Goal: Task Accomplishment & Management: Manage account settings

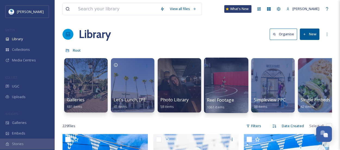
click at [225, 86] on div at bounding box center [226, 86] width 44 height 56
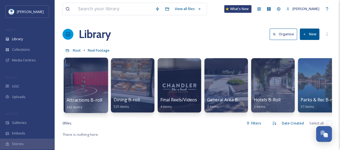
click at [88, 84] on div at bounding box center [86, 86] width 44 height 56
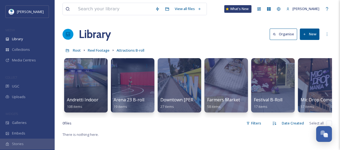
click at [313, 33] on button "New" at bounding box center [310, 34] width 20 height 11
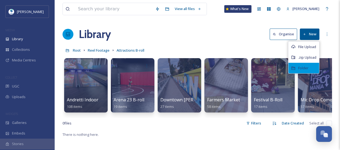
click at [299, 67] on span "Folder" at bounding box center [304, 68] width 10 height 5
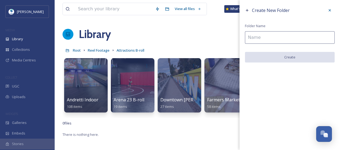
click at [291, 41] on input at bounding box center [290, 37] width 90 height 13
type input "m"
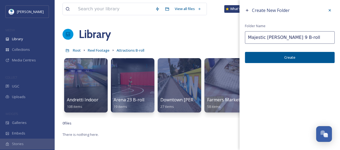
type input "Majestic [PERSON_NAME] 9 B-roll"
click at [286, 61] on button "Create" at bounding box center [290, 57] width 90 height 11
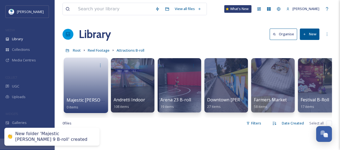
click at [91, 84] on link at bounding box center [86, 83] width 39 height 26
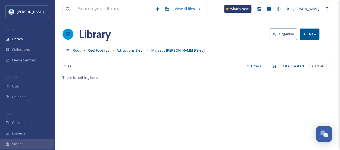
click at [316, 35] on button "New" at bounding box center [310, 34] width 20 height 11
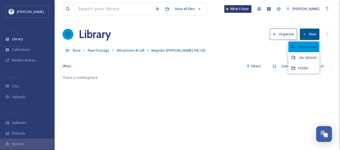
click at [311, 47] on span "File Upload" at bounding box center [308, 46] width 18 height 5
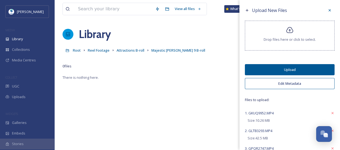
click at [284, 35] on div "Drop files here or click to select." at bounding box center [290, 36] width 90 height 30
click at [304, 85] on button "Edit Metadata" at bounding box center [290, 83] width 90 height 11
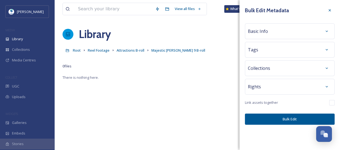
click at [277, 32] on div "Basic Info" at bounding box center [290, 31] width 84 height 10
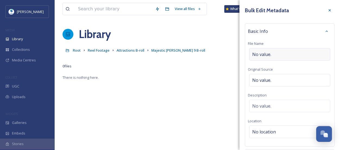
click at [272, 52] on div "No value." at bounding box center [290, 54] width 81 height 13
type input "Majestic [PERSON_NAME] 9"
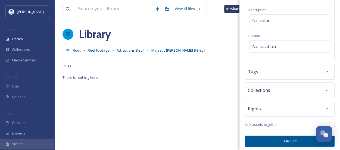
click at [262, 74] on div "Tags" at bounding box center [290, 72] width 84 height 10
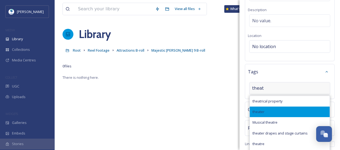
type input "theat"
click at [264, 109] on div "theater" at bounding box center [290, 112] width 80 height 11
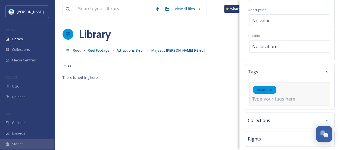
click at [263, 101] on input at bounding box center [280, 99] width 54 height 7
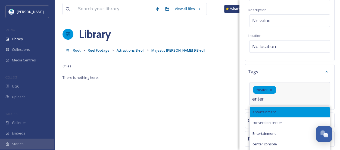
type input "enter"
click at [263, 110] on span "entertainment" at bounding box center [264, 112] width 23 height 5
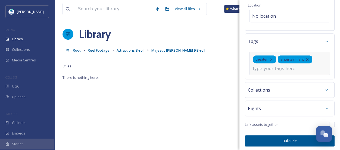
scroll to position [116, 0]
click at [271, 136] on button "Bulk Edit" at bounding box center [290, 141] width 90 height 11
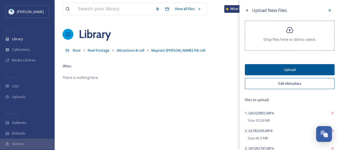
click at [278, 70] on button "Upload" at bounding box center [290, 69] width 90 height 11
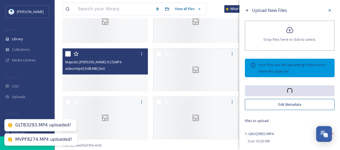
scroll to position [85, 0]
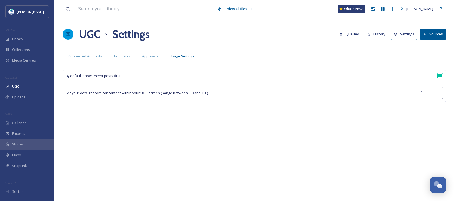
click at [212, 36] on div "UGC Settings Queued History Settings Sources" at bounding box center [254, 34] width 383 height 16
click at [30, 38] on div "Library" at bounding box center [27, 39] width 54 height 11
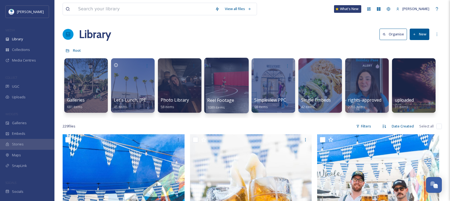
click at [224, 87] on div at bounding box center [226, 86] width 44 height 56
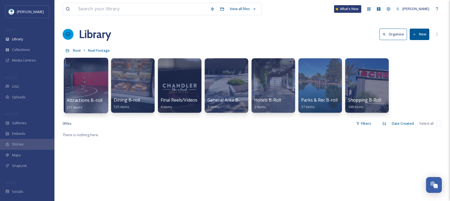
click at [90, 87] on div at bounding box center [86, 86] width 44 height 56
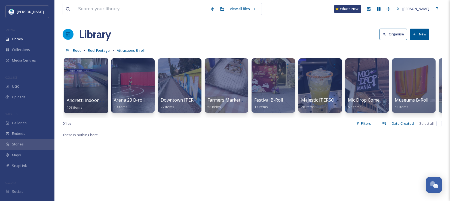
click at [96, 79] on div at bounding box center [86, 86] width 44 height 56
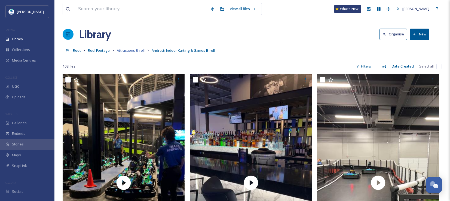
click at [135, 51] on span "Attractions B-roll" at bounding box center [131, 50] width 28 height 5
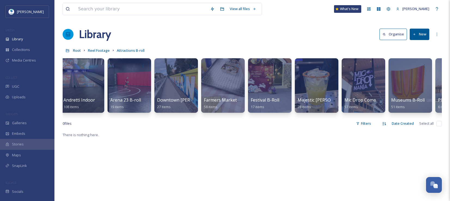
scroll to position [0, 42]
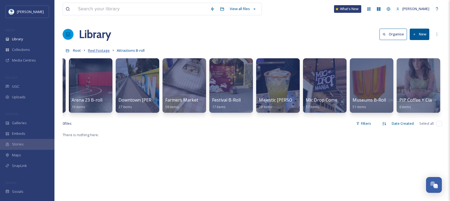
click at [98, 52] on span "Reel Footage" at bounding box center [99, 50] width 22 height 5
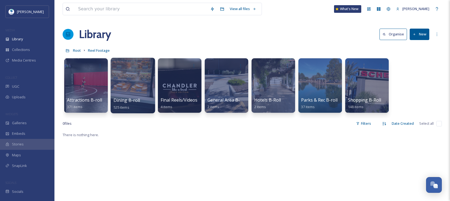
click at [127, 83] on div at bounding box center [132, 86] width 44 height 56
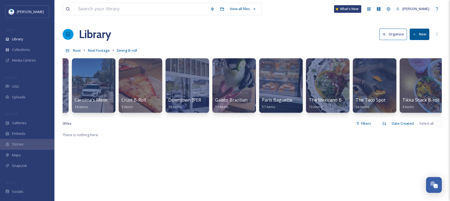
scroll to position [0, 183]
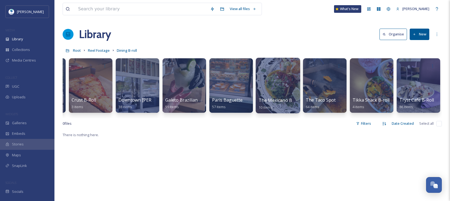
click at [269, 87] on div at bounding box center [278, 86] width 44 height 56
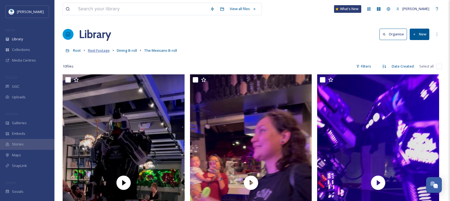
click at [94, 52] on span "Reel Footage" at bounding box center [99, 50] width 22 height 5
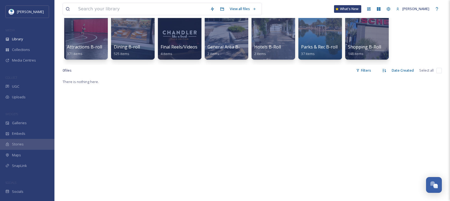
scroll to position [50, 0]
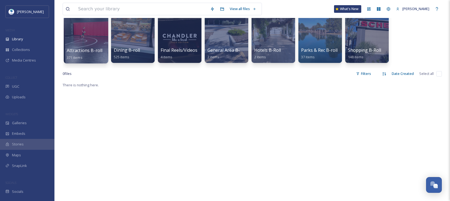
click at [83, 56] on div "Attractions B-roll 371 items" at bounding box center [86, 54] width 39 height 14
click at [91, 38] on div at bounding box center [86, 36] width 44 height 56
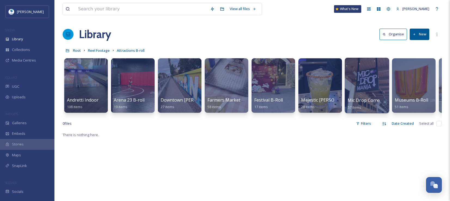
click at [358, 95] on div at bounding box center [366, 86] width 44 height 56
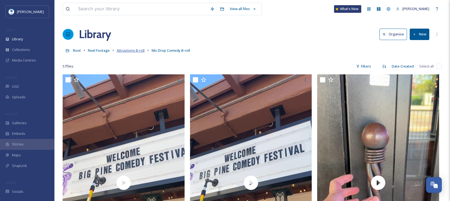
click at [137, 52] on span "Attractions B-roll" at bounding box center [131, 50] width 28 height 5
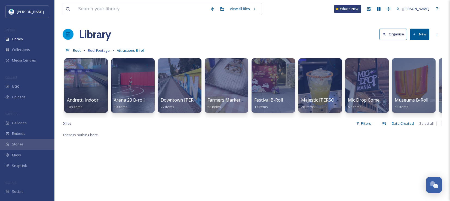
click at [97, 49] on span "Reel Footage" at bounding box center [99, 50] width 22 height 5
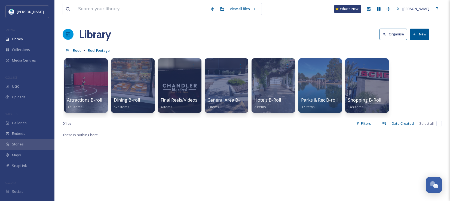
drag, startPoint x: 407, startPoint y: 89, endPoint x: 422, endPoint y: 31, distance: 60.1
click at [423, 29] on button "New" at bounding box center [420, 34] width 20 height 11
click at [420, 71] on div "Folder" at bounding box center [413, 68] width 31 height 11
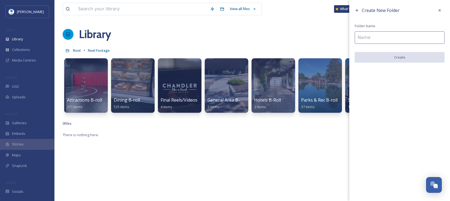
click at [391, 39] on input at bounding box center [400, 37] width 90 height 13
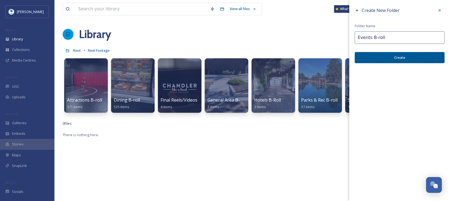
type input "Events B-roll"
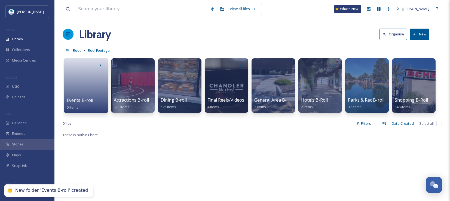
click at [92, 80] on link at bounding box center [86, 83] width 39 height 26
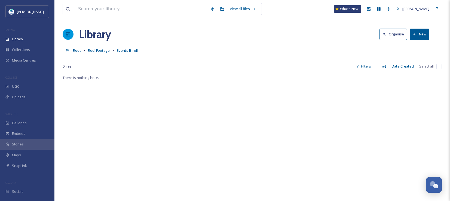
click at [418, 36] on button "New" at bounding box center [420, 34] width 20 height 11
click at [93, 52] on span "Reel Footage" at bounding box center [99, 50] width 22 height 5
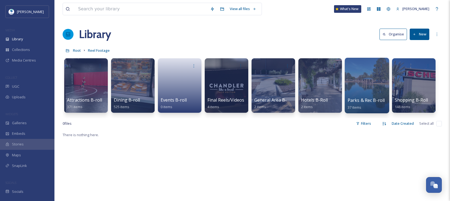
click at [366, 86] on div at bounding box center [366, 86] width 44 height 56
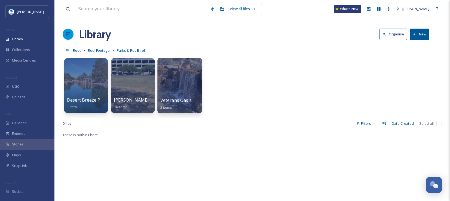
click at [190, 89] on div at bounding box center [179, 86] width 44 height 56
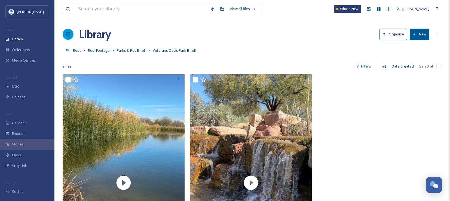
drag, startPoint x: 420, startPoint y: 34, endPoint x: 420, endPoint y: 38, distance: 3.8
click at [420, 34] on button "New" at bounding box center [420, 34] width 20 height 11
click at [415, 48] on span "File Upload" at bounding box center [417, 46] width 18 height 5
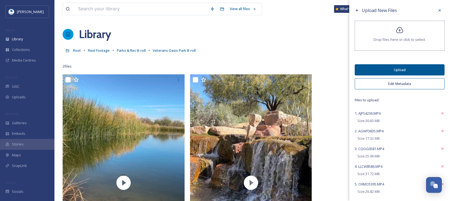
click at [400, 84] on button "Edit Metadata" at bounding box center [400, 83] width 90 height 11
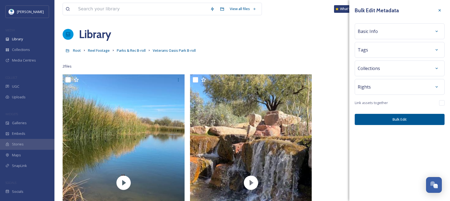
click at [373, 34] on span "Basic Info" at bounding box center [368, 31] width 20 height 7
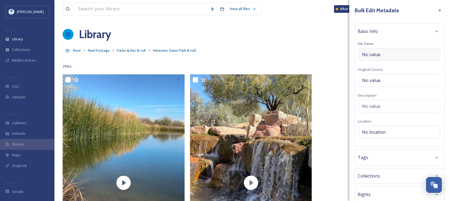
click at [375, 51] on span "No value." at bounding box center [371, 54] width 19 height 7
type input "Veterans Oasis Lake"
click at [381, 159] on div "Tags" at bounding box center [400, 157] width 84 height 10
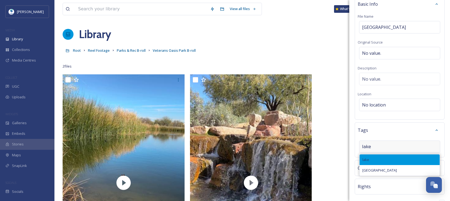
type input "lake"
click at [383, 160] on div "lake" at bounding box center [399, 159] width 80 height 11
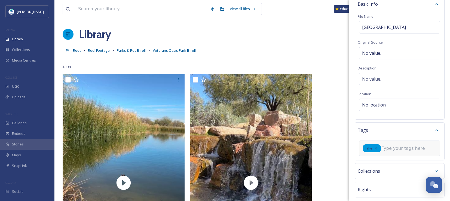
click at [392, 149] on input at bounding box center [409, 148] width 54 height 7
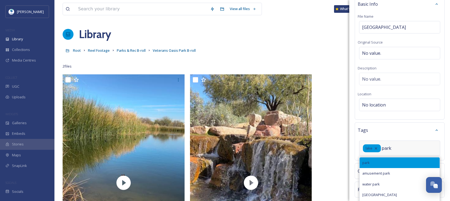
type input "park"
click at [386, 165] on div "park" at bounding box center [399, 162] width 80 height 11
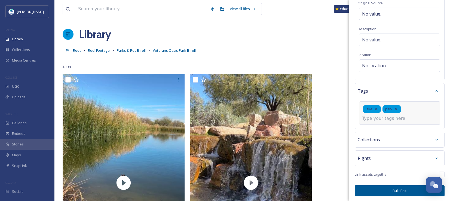
scroll to position [67, 0]
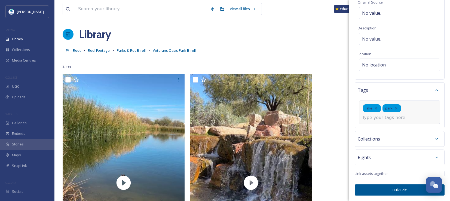
click at [394, 191] on button "Bulk Edit" at bounding box center [400, 189] width 90 height 11
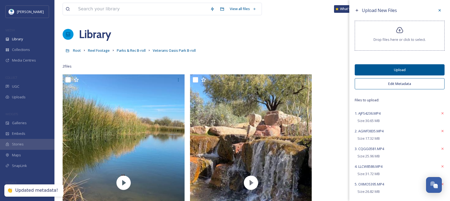
click at [404, 69] on button "Upload" at bounding box center [400, 69] width 90 height 11
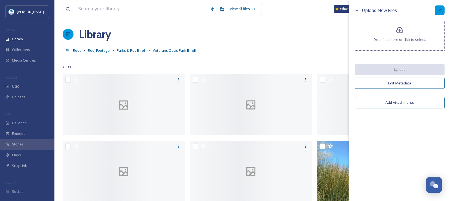
click at [439, 10] on icon at bounding box center [439, 10] width 2 height 2
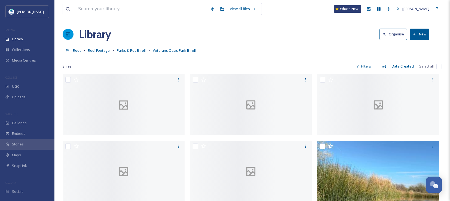
click at [418, 35] on button "New" at bounding box center [420, 34] width 20 height 11
click at [417, 49] on span "File Upload" at bounding box center [417, 46] width 18 height 5
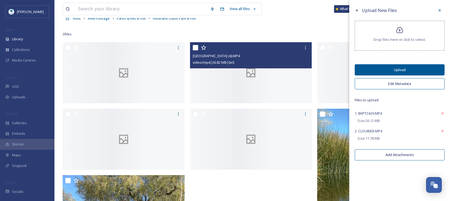
scroll to position [54, 0]
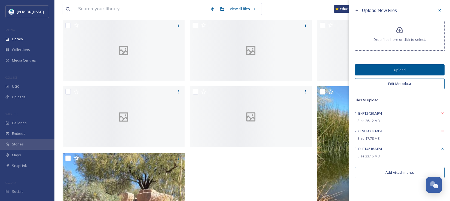
click at [444, 149] on icon at bounding box center [442, 148] width 4 height 4
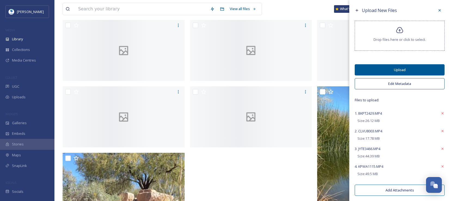
click at [407, 84] on button "Edit Metadata" at bounding box center [400, 83] width 90 height 11
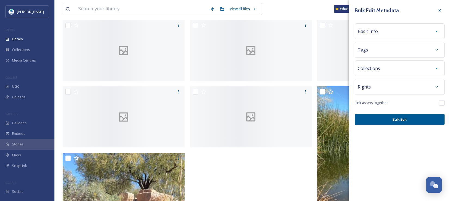
click at [376, 30] on span "Basic Info" at bounding box center [368, 31] width 20 height 7
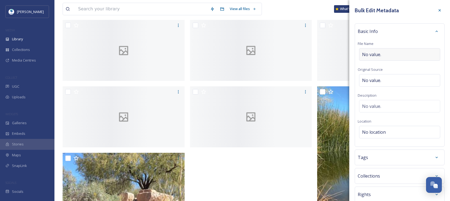
click at [383, 55] on div "No value." at bounding box center [399, 54] width 81 height 13
type input "Veterans Oasis Walking Trails"
click at [374, 152] on div "Tags" at bounding box center [400, 157] width 90 height 16
click at [374, 158] on div "Tags" at bounding box center [400, 157] width 84 height 10
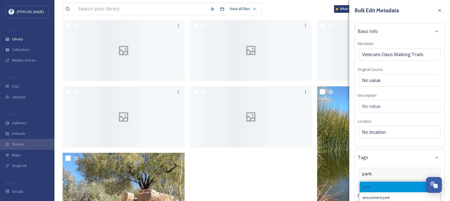
type input "park"
click at [380, 186] on div "park" at bounding box center [399, 186] width 80 height 11
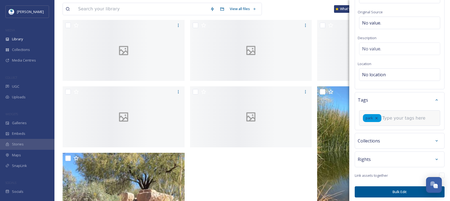
scroll to position [59, 0]
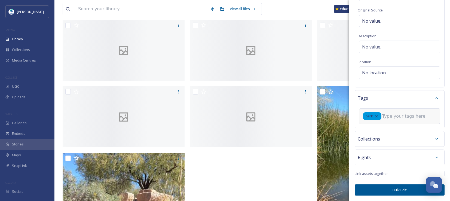
click at [399, 190] on button "Bulk Edit" at bounding box center [400, 189] width 90 height 11
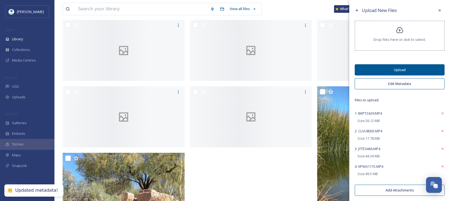
click at [397, 70] on button "Upload" at bounding box center [400, 69] width 90 height 11
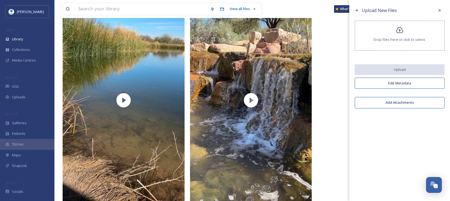
scroll to position [272, 0]
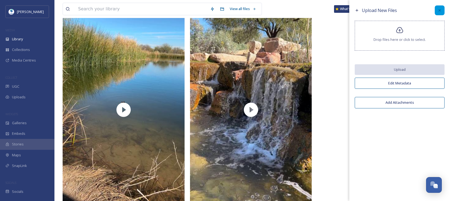
click at [439, 9] on icon at bounding box center [439, 10] width 4 height 4
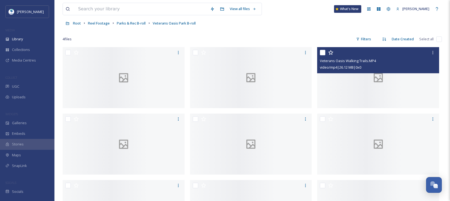
scroll to position [0, 0]
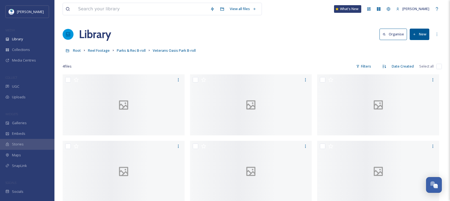
click at [422, 36] on button "New" at bounding box center [420, 34] width 20 height 11
click at [418, 50] on div "File Upload" at bounding box center [413, 47] width 31 height 11
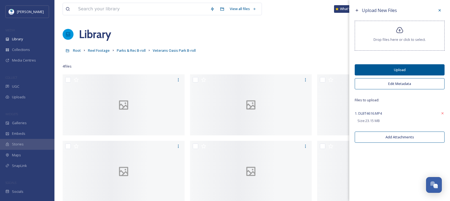
click at [400, 83] on button "Edit Metadata" at bounding box center [400, 83] width 90 height 11
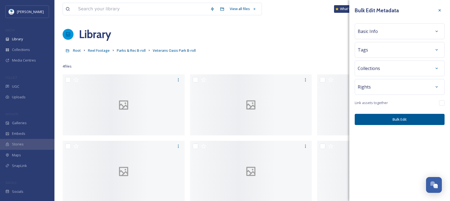
click at [373, 33] on span "Basic Info" at bounding box center [368, 31] width 20 height 7
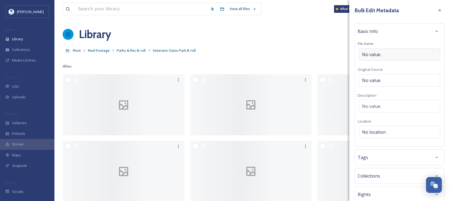
click at [373, 53] on span "No value." at bounding box center [371, 54] width 19 height 7
type input "Veterans Oasis Lake"
click at [379, 158] on div "Tags" at bounding box center [400, 156] width 84 height 10
type input "a"
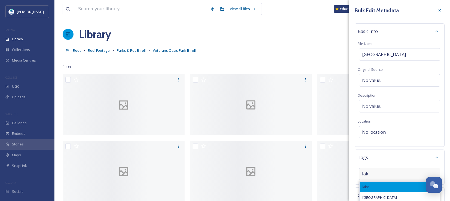
type input "lak"
click at [377, 189] on div "lake" at bounding box center [399, 186] width 80 height 11
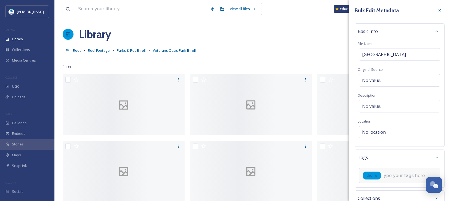
click at [387, 176] on input at bounding box center [409, 175] width 54 height 7
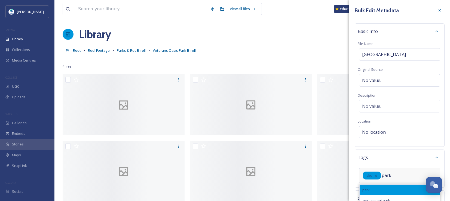
type input "park"
click at [375, 192] on div "park" at bounding box center [399, 189] width 80 height 11
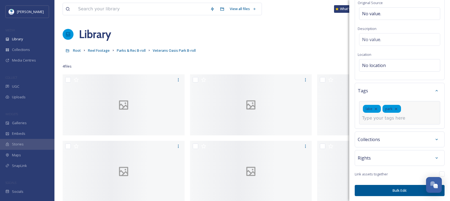
scroll to position [67, 0]
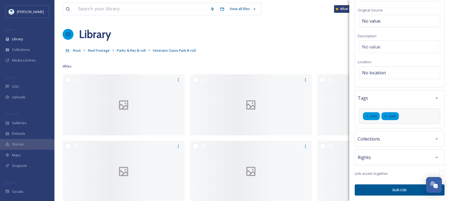
click at [384, 189] on button "Bulk Edit" at bounding box center [400, 189] width 90 height 11
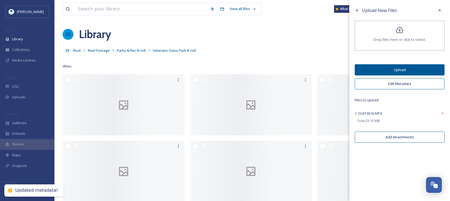
click at [414, 69] on button "Upload" at bounding box center [400, 69] width 90 height 11
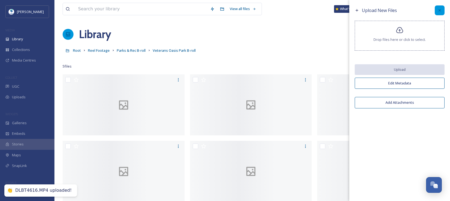
click at [440, 10] on icon at bounding box center [439, 10] width 2 height 2
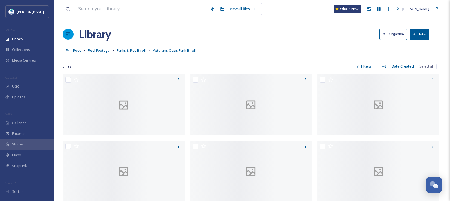
click at [424, 35] on button "New" at bounding box center [420, 34] width 20 height 11
click at [419, 48] on span "File Upload" at bounding box center [417, 46] width 18 height 5
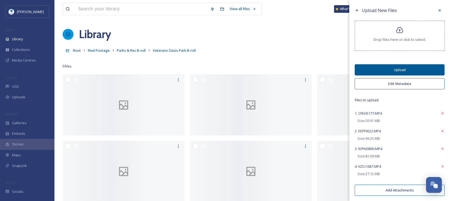
click at [400, 83] on button "Edit Metadata" at bounding box center [400, 83] width 90 height 11
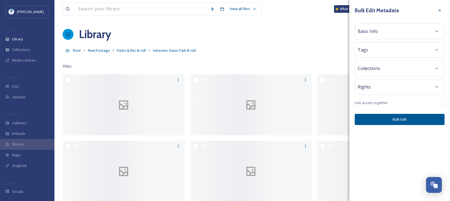
click at [382, 33] on div "Basic Info" at bounding box center [400, 31] width 84 height 10
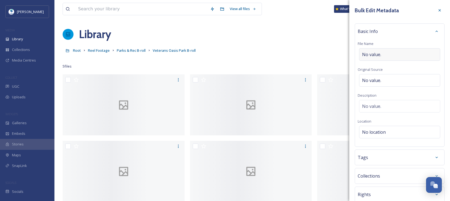
click at [380, 51] on span "No value." at bounding box center [371, 54] width 19 height 7
type input "Veterans Oasis Wildlife"
click at [375, 177] on span "Collections" at bounding box center [369, 174] width 22 height 7
click at [376, 171] on div "Collections" at bounding box center [400, 176] width 84 height 10
click at [379, 161] on div "Tags" at bounding box center [400, 157] width 84 height 10
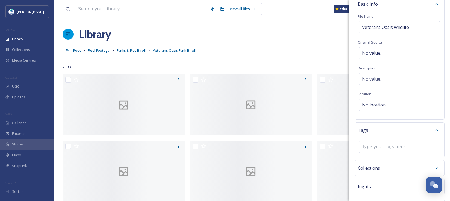
scroll to position [56, 0]
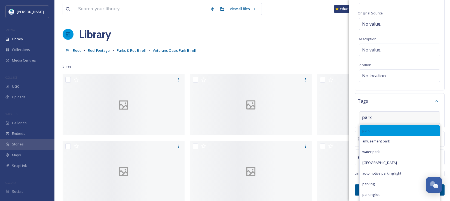
type input "park"
click at [380, 132] on div "park" at bounding box center [399, 130] width 80 height 11
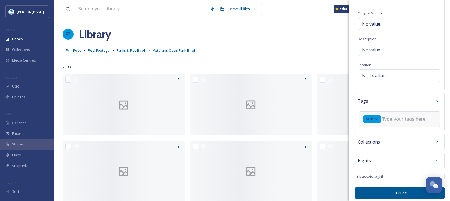
click at [389, 119] on input at bounding box center [409, 119] width 54 height 7
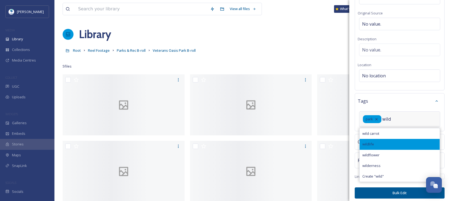
type input "wild"
click at [380, 143] on div "wildlife" at bounding box center [399, 144] width 80 height 11
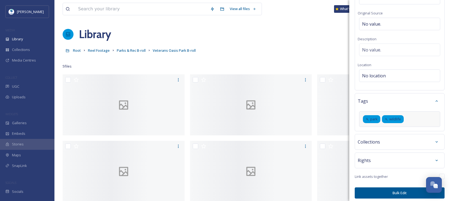
click at [403, 198] on button "Bulk Edit" at bounding box center [400, 192] width 90 height 11
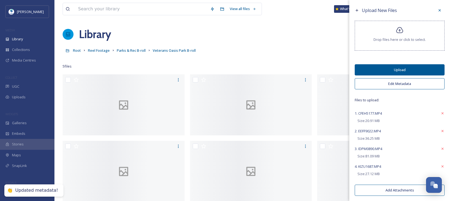
click at [386, 67] on button "Upload" at bounding box center [400, 69] width 90 height 11
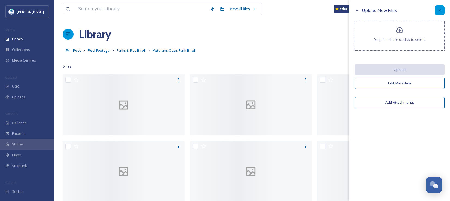
click at [440, 10] on icon at bounding box center [439, 10] width 4 height 4
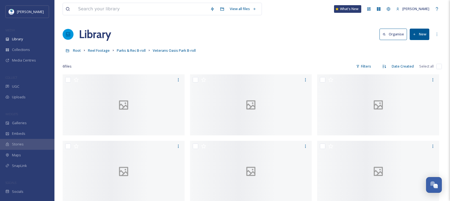
click at [417, 34] on button "New" at bounding box center [420, 34] width 20 height 11
click at [412, 45] on span "File Upload" at bounding box center [417, 46] width 18 height 5
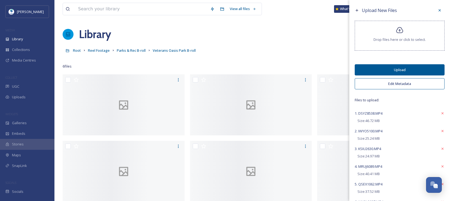
click at [396, 84] on button "Edit Metadata" at bounding box center [400, 83] width 90 height 11
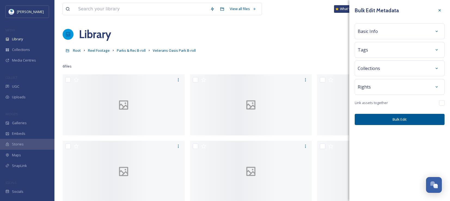
click at [382, 33] on div "Basic Info" at bounding box center [400, 31] width 84 height 10
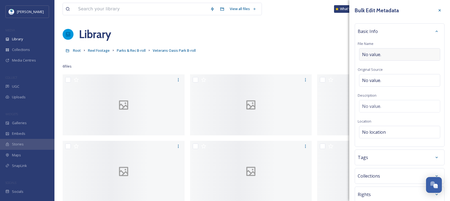
click at [382, 54] on div "No value." at bounding box center [399, 54] width 81 height 13
type input "Veterans Oasis Fishing"
click at [387, 160] on div "Tags" at bounding box center [400, 156] width 84 height 10
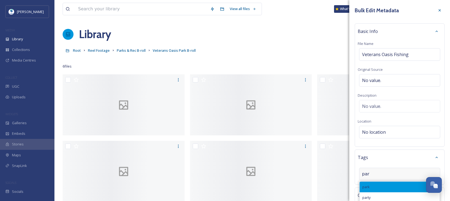
type input "par"
click at [381, 186] on div "park" at bounding box center [399, 186] width 80 height 11
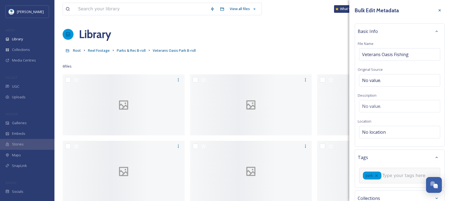
click at [389, 176] on input at bounding box center [409, 175] width 54 height 7
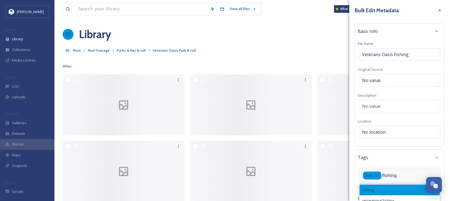
type input "fishing"
click at [386, 188] on div "Fishing" at bounding box center [399, 189] width 80 height 11
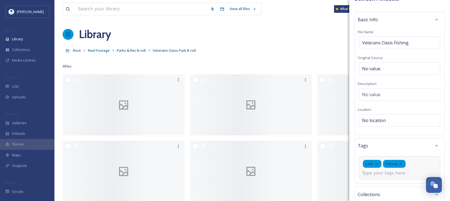
scroll to position [67, 0]
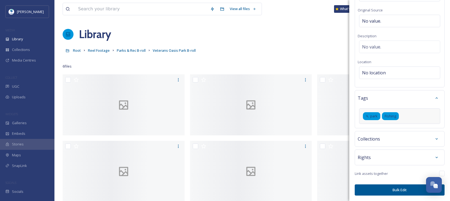
click at [399, 189] on button "Bulk Edit" at bounding box center [400, 189] width 90 height 11
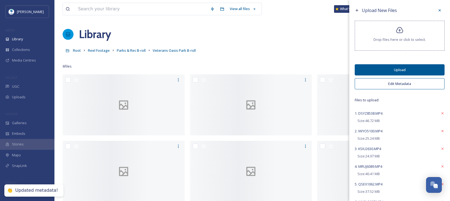
click at [408, 68] on button "Upload" at bounding box center [400, 69] width 90 height 11
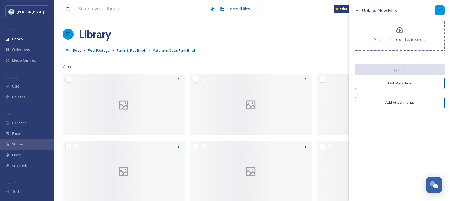
click at [438, 10] on icon at bounding box center [439, 10] width 4 height 4
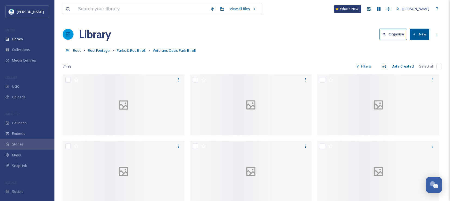
click at [417, 33] on button "New" at bounding box center [420, 34] width 20 height 11
click at [416, 48] on span "File Upload" at bounding box center [417, 46] width 18 height 5
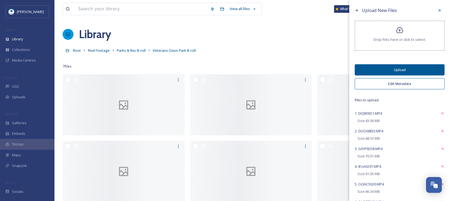
click at [397, 87] on button "Edit Metadata" at bounding box center [400, 83] width 90 height 11
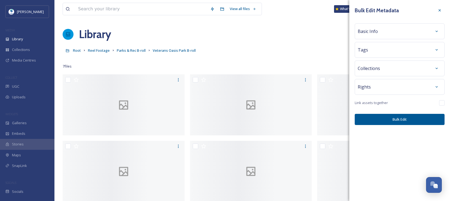
click at [381, 38] on div "Basic Info" at bounding box center [400, 31] width 90 height 16
click at [381, 35] on div "Basic Info" at bounding box center [400, 31] width 84 height 10
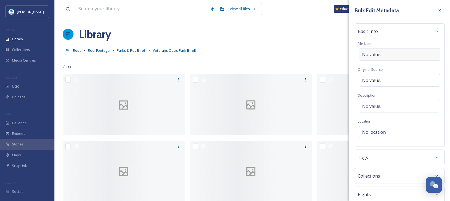
click at [381, 53] on div "No value." at bounding box center [399, 54] width 81 height 13
type input "Veterans Oasis Waterfall"
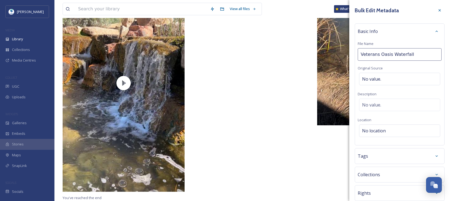
scroll to position [1551, 0]
click at [379, 157] on div "Tags" at bounding box center [400, 157] width 84 height 10
click at [380, 173] on input at bounding box center [389, 174] width 54 height 7
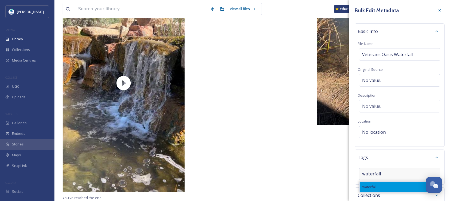
type input "waterfall"
click at [382, 190] on div "waterfall" at bounding box center [399, 186] width 80 height 11
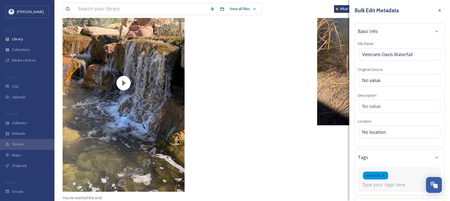
click at [389, 184] on input at bounding box center [389, 184] width 54 height 7
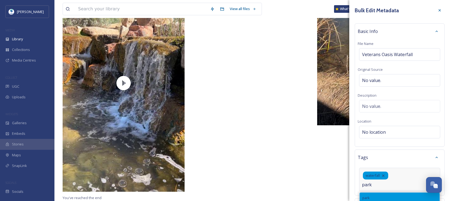
type input "park"
click at [383, 199] on div "park" at bounding box center [399, 197] width 80 height 11
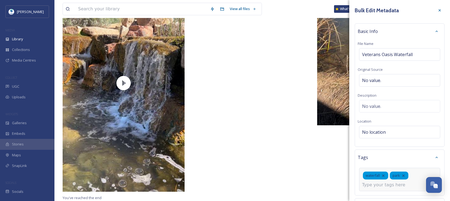
scroll to position [67, 0]
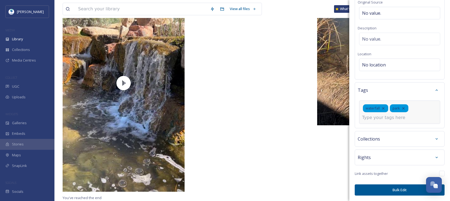
click at [399, 189] on button "Bulk Edit" at bounding box center [400, 189] width 90 height 11
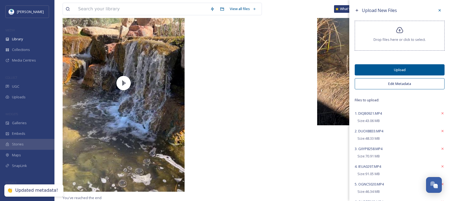
click at [401, 68] on button "Upload" at bounding box center [400, 69] width 90 height 11
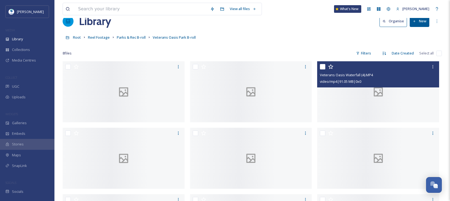
scroll to position [0, 0]
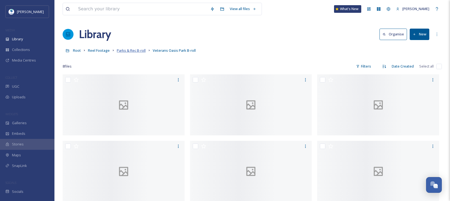
click at [133, 52] on span "Parks & Rec B-roll" at bounding box center [131, 50] width 29 height 5
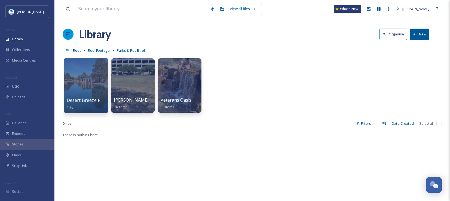
click at [84, 89] on div at bounding box center [86, 86] width 44 height 56
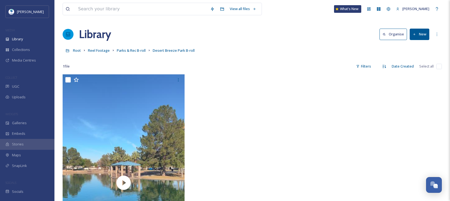
click at [423, 37] on button "New" at bounding box center [420, 34] width 20 height 11
click at [414, 45] on span "File Upload" at bounding box center [417, 46] width 18 height 5
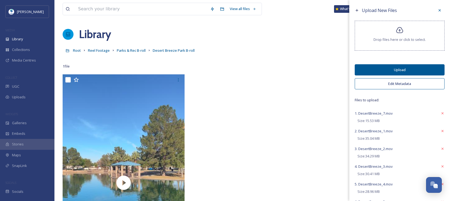
click at [402, 83] on button "Edit Metadata" at bounding box center [400, 83] width 90 height 11
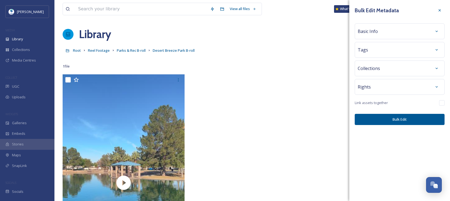
click at [379, 73] on div "Collections" at bounding box center [400, 68] width 90 height 16
click at [375, 48] on div "Tags" at bounding box center [400, 50] width 84 height 10
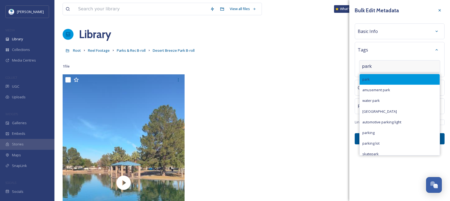
type input "park"
click at [378, 78] on div "park" at bounding box center [399, 79] width 80 height 11
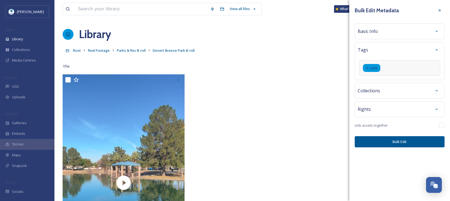
click at [400, 139] on button "Bulk Edit" at bounding box center [400, 141] width 90 height 11
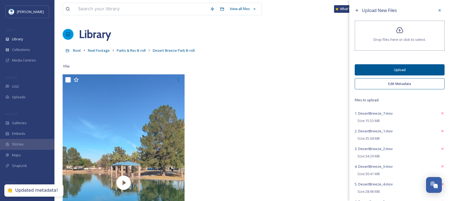
click at [397, 71] on button "Upload" at bounding box center [400, 69] width 90 height 11
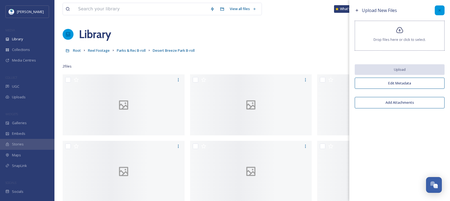
click at [441, 11] on icon at bounding box center [439, 10] width 4 height 4
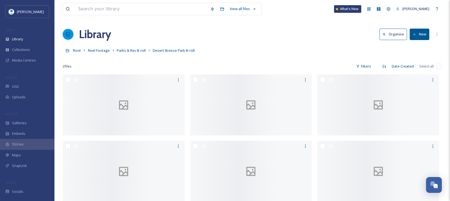
click at [420, 34] on button "New" at bounding box center [420, 34] width 20 height 11
click at [418, 45] on span "File Upload" at bounding box center [417, 46] width 18 height 5
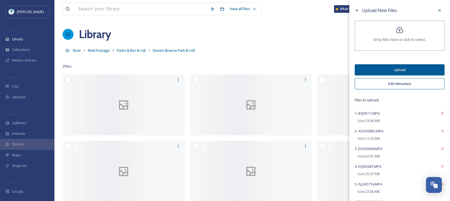
click at [399, 81] on button "Edit Metadata" at bounding box center [400, 83] width 90 height 11
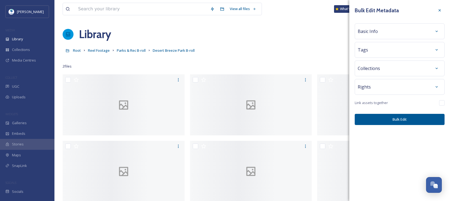
click at [373, 34] on span "Basic Info" at bounding box center [368, 31] width 20 height 7
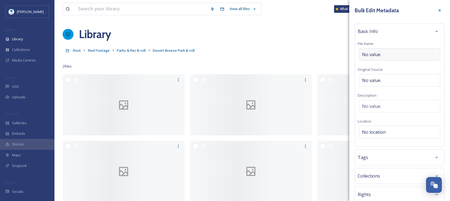
click at [374, 52] on span "No value." at bounding box center [371, 54] width 19 height 7
type input "Desert Breeze Park"
click at [384, 156] on div "Tags" at bounding box center [400, 156] width 84 height 10
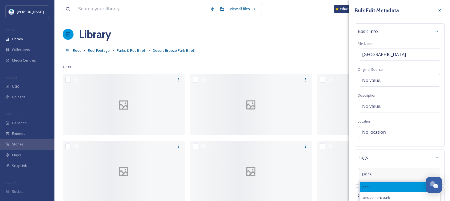
type input "park"
click at [378, 185] on div "park" at bounding box center [399, 186] width 80 height 11
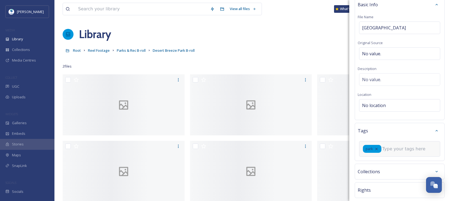
scroll to position [59, 0]
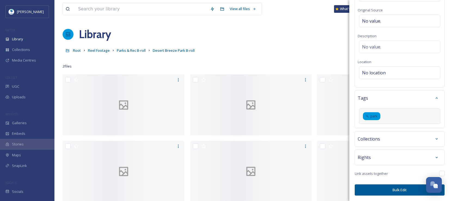
click at [402, 192] on button "Bulk Edit" at bounding box center [400, 189] width 90 height 11
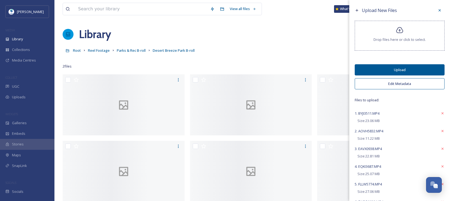
click at [406, 69] on button "Upload" at bounding box center [400, 69] width 90 height 11
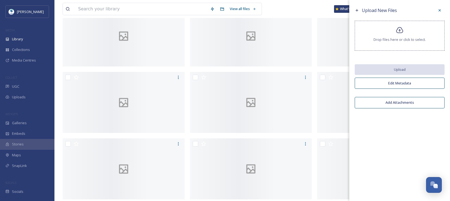
scroll to position [136, 0]
click at [441, 10] on icon at bounding box center [439, 10] width 4 height 4
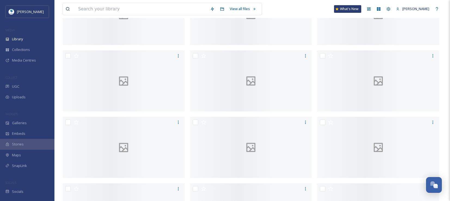
scroll to position [0, 0]
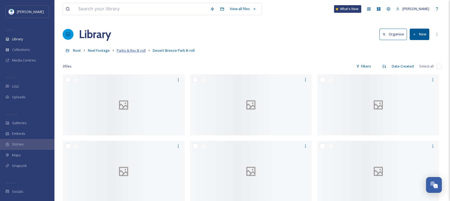
click at [134, 50] on span "Parks & Rec B-roll" at bounding box center [131, 50] width 29 height 5
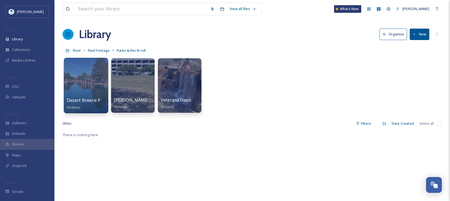
click at [90, 93] on div at bounding box center [86, 86] width 44 height 56
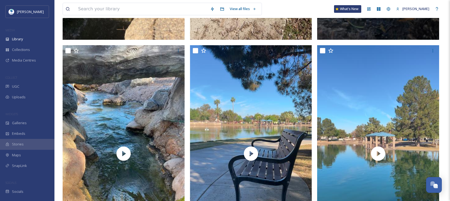
scroll to position [1346, 0]
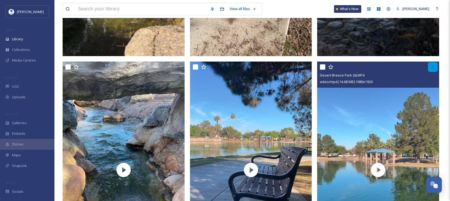
click at [434, 70] on div at bounding box center [433, 67] width 10 height 10
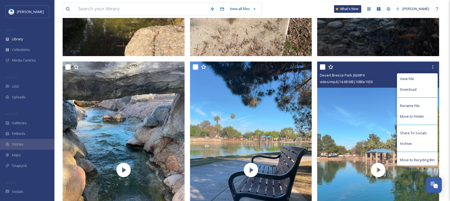
click at [381, 72] on div "Desert Breeze Park (6).MP4" at bounding box center [379, 75] width 118 height 7
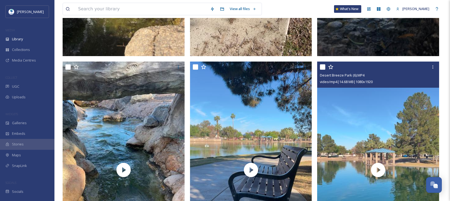
click at [320, 66] on input "checkbox" at bounding box center [322, 66] width 5 height 5
checkbox input "true"
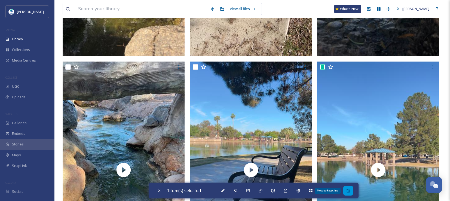
click at [350, 191] on icon at bounding box center [348, 191] width 4 height 4
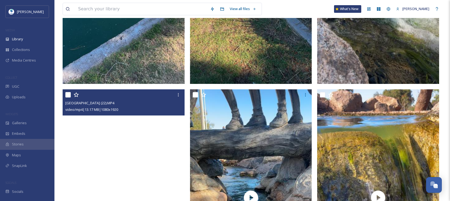
scroll to position [0, 0]
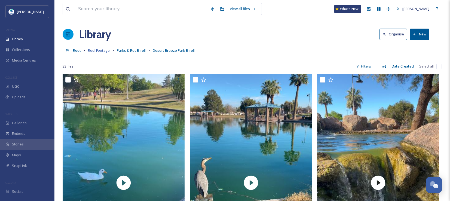
click at [98, 52] on span "Reel Footage" at bounding box center [99, 50] width 22 height 5
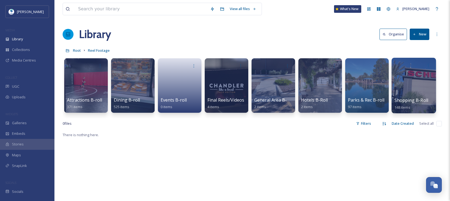
click at [420, 94] on div at bounding box center [413, 86] width 44 height 56
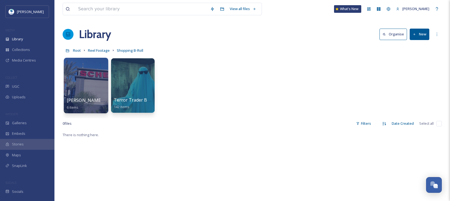
click at [75, 95] on div at bounding box center [86, 86] width 44 height 56
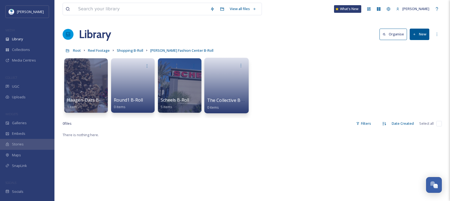
click at [226, 87] on link at bounding box center [226, 83] width 39 height 26
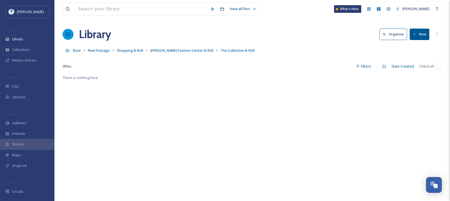
click at [416, 35] on button "New" at bounding box center [420, 34] width 20 height 11
click at [421, 44] on span "File Upload" at bounding box center [417, 46] width 18 height 5
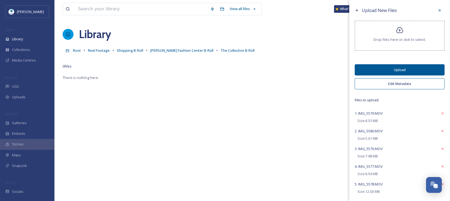
click at [393, 85] on button "Edit Metadata" at bounding box center [400, 83] width 90 height 11
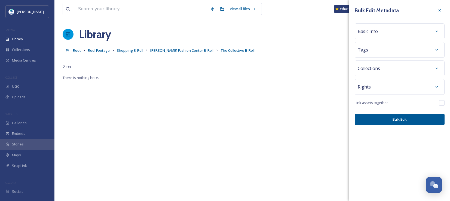
click at [379, 32] on div "Basic Info" at bounding box center [400, 31] width 84 height 10
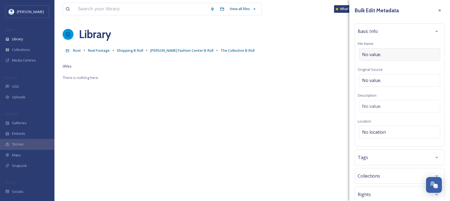
click at [379, 53] on span "No value." at bounding box center [371, 54] width 19 height 7
type input "The Collective Shopping"
click at [367, 158] on span "Tags" at bounding box center [363, 156] width 10 height 7
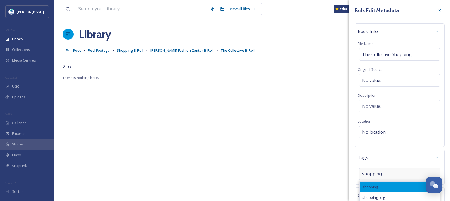
type input "shopping"
click at [380, 188] on div "shopping" at bounding box center [399, 186] width 80 height 11
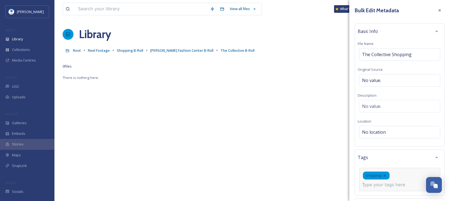
click at [387, 188] on input at bounding box center [389, 184] width 54 height 7
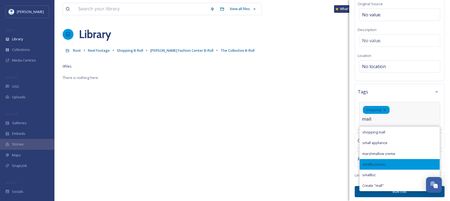
scroll to position [67, 0]
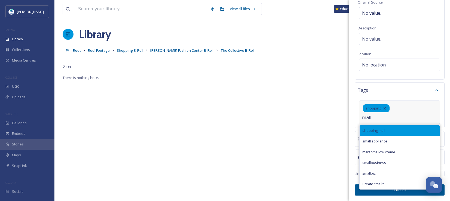
type input "mall"
click at [382, 132] on span "shopping mall" at bounding box center [373, 130] width 23 height 5
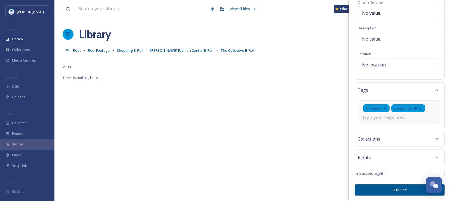
click at [373, 117] on input at bounding box center [389, 117] width 54 height 7
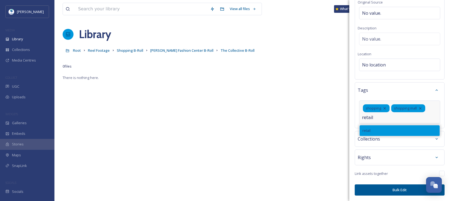
type input "retail"
click at [374, 131] on div "retail" at bounding box center [399, 130] width 80 height 11
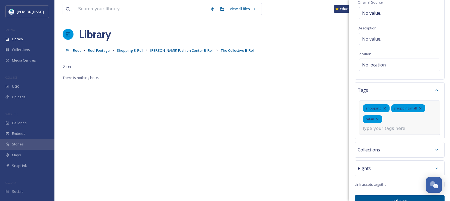
click at [393, 195] on button "Bulk Edit" at bounding box center [400, 200] width 90 height 11
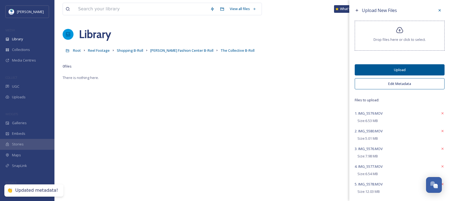
click at [389, 70] on button "Upload" at bounding box center [400, 69] width 90 height 11
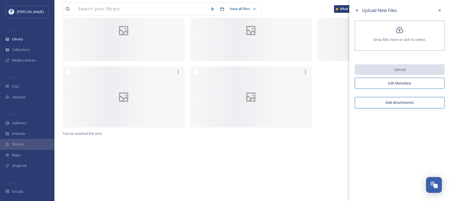
scroll to position [190, 0]
click at [441, 10] on icon at bounding box center [439, 10] width 4 height 4
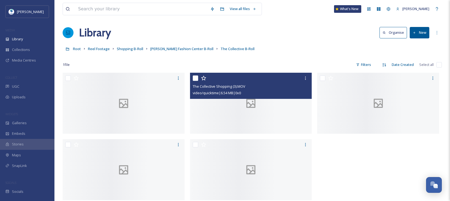
scroll to position [0, 0]
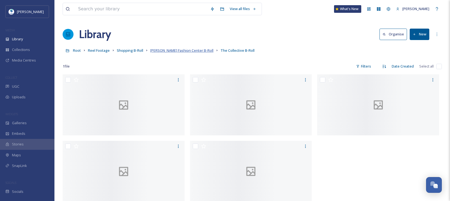
click at [169, 50] on span "Chandler Fashion Center B-Roll" at bounding box center [181, 50] width 63 height 5
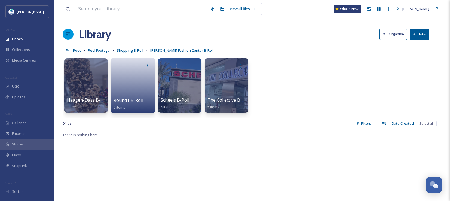
click at [136, 93] on link at bounding box center [132, 83] width 39 height 26
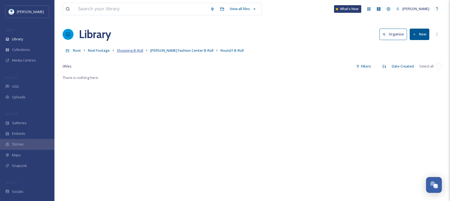
click at [127, 53] on span "Shopping B-Roll" at bounding box center [130, 50] width 26 height 5
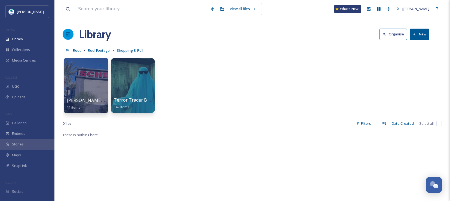
click at [84, 90] on div at bounding box center [86, 86] width 44 height 56
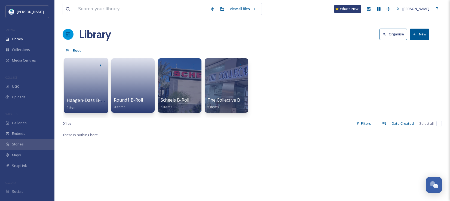
click at [86, 87] on link at bounding box center [86, 83] width 39 height 26
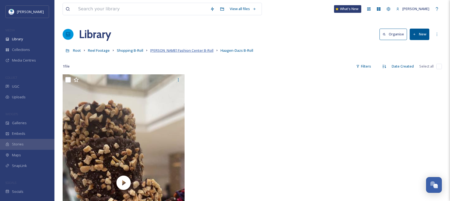
click at [178, 50] on span "Chandler Fashion Center B-Roll" at bounding box center [181, 50] width 63 height 5
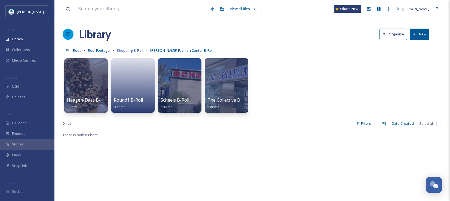
click at [135, 49] on span "Shopping B-Roll" at bounding box center [130, 50] width 26 height 5
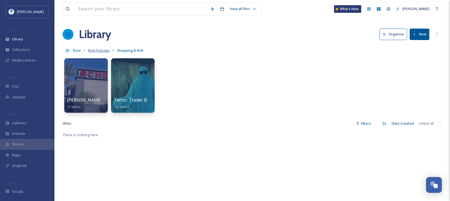
click at [104, 52] on span "Reel Footage" at bounding box center [99, 50] width 22 height 5
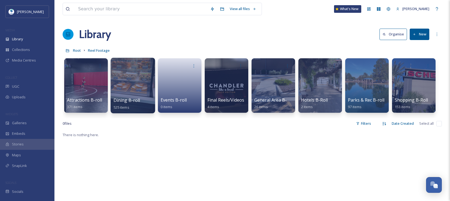
click at [127, 93] on div at bounding box center [132, 86] width 44 height 56
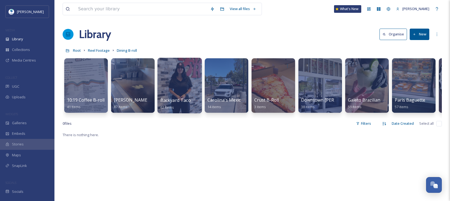
click at [174, 78] on div at bounding box center [179, 86] width 44 height 56
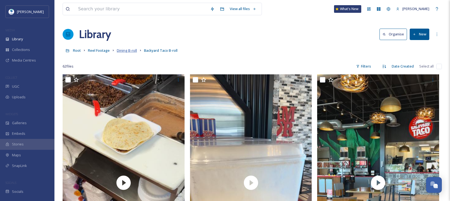
click at [123, 51] on span "Dining B-roll" at bounding box center [127, 50] width 20 height 5
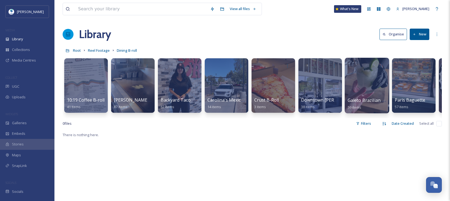
click at [368, 84] on div at bounding box center [366, 86] width 44 height 56
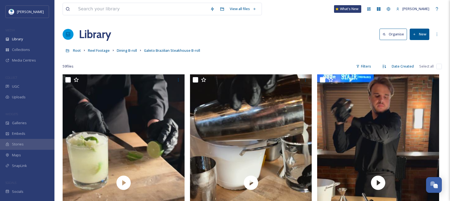
click at [420, 33] on button "New" at bounding box center [420, 34] width 20 height 11
click at [416, 46] on span "File Upload" at bounding box center [417, 46] width 18 height 5
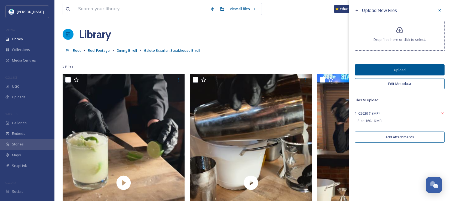
click at [383, 86] on button "Edit Metadata" at bounding box center [400, 83] width 90 height 11
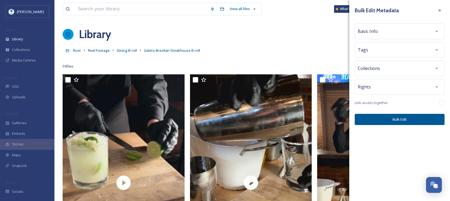
click at [374, 34] on span "Basic Info" at bounding box center [368, 31] width 20 height 7
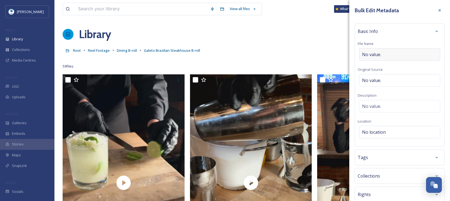
click at [376, 53] on span "No value." at bounding box center [371, 54] width 19 height 7
type input "From Galeto Brazilian Steakhouse"
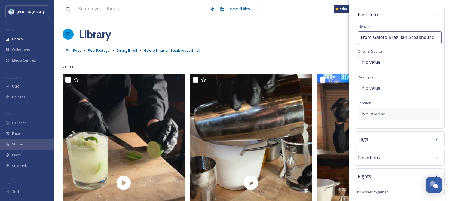
scroll to position [36, 0]
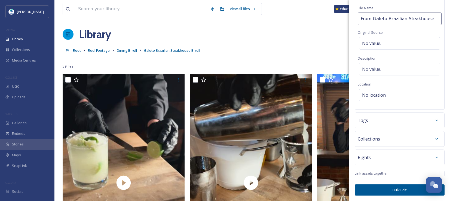
click at [381, 121] on div "Tags" at bounding box center [400, 120] width 84 height 10
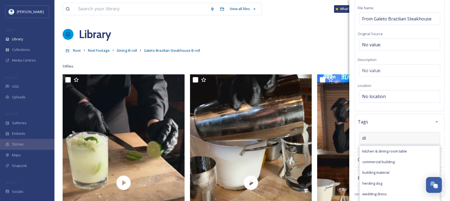
type input "d"
type input "restaurant"
click at [381, 149] on div "restaurant" at bounding box center [399, 151] width 80 height 11
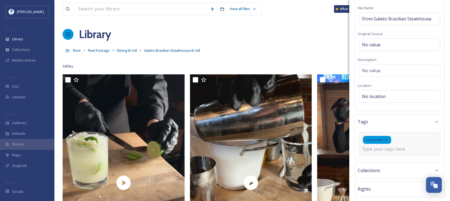
click at [392, 149] on input at bounding box center [389, 149] width 54 height 7
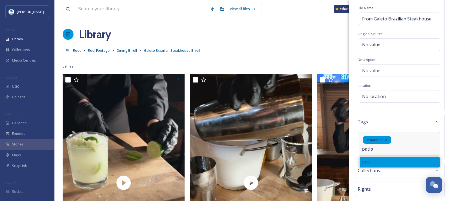
type input "patio"
click at [390, 163] on div "patio" at bounding box center [399, 162] width 80 height 11
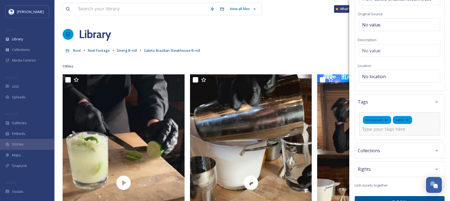
scroll to position [67, 0]
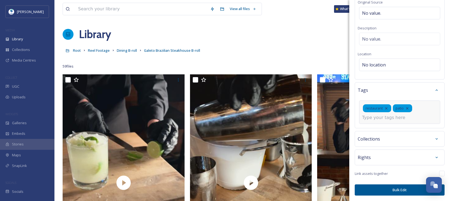
click at [398, 191] on button "Bulk Edit" at bounding box center [400, 189] width 90 height 11
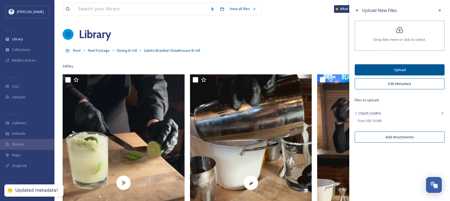
click at [402, 69] on button "Upload" at bounding box center [400, 69] width 90 height 11
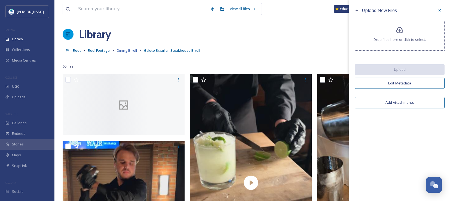
click at [125, 50] on span "Dining B-roll" at bounding box center [127, 50] width 20 height 5
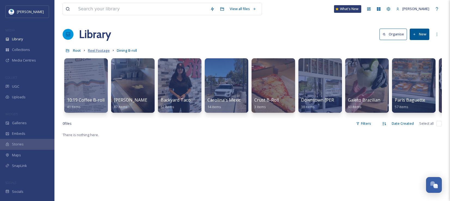
click at [97, 50] on span "Reel Footage" at bounding box center [99, 50] width 22 height 5
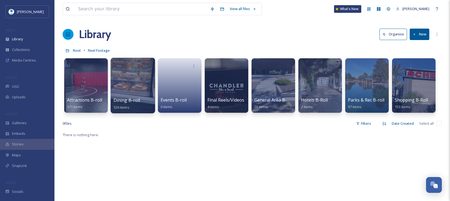
click at [127, 80] on div at bounding box center [132, 86] width 44 height 56
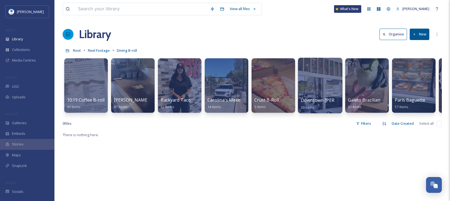
click at [318, 87] on div at bounding box center [320, 86] width 44 height 56
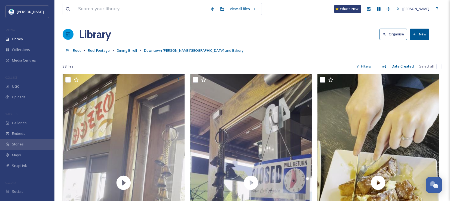
click at [439, 66] on input "checkbox" at bounding box center [438, 66] width 5 height 5
checkbox input "true"
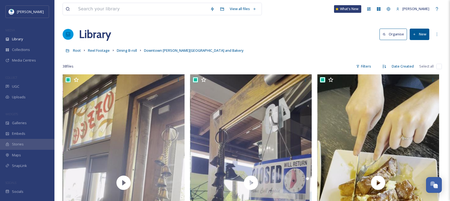
checkbox input "true"
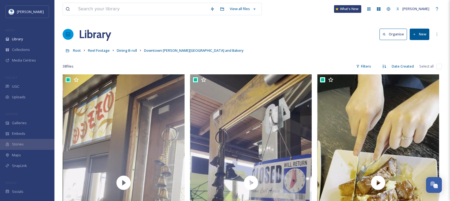
checkbox input "true"
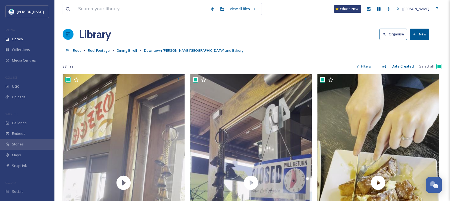
checkbox input "true"
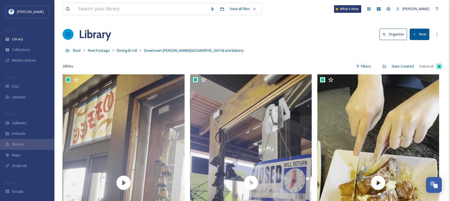
checkbox input "true"
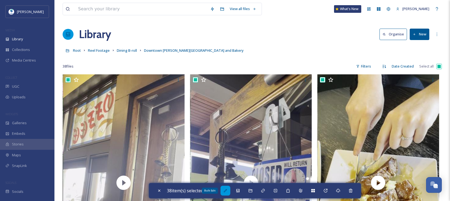
click at [227, 190] on icon at bounding box center [225, 190] width 4 height 4
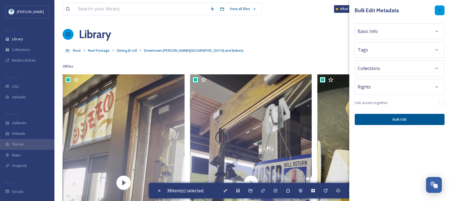
click at [441, 10] on icon at bounding box center [439, 10] width 4 height 4
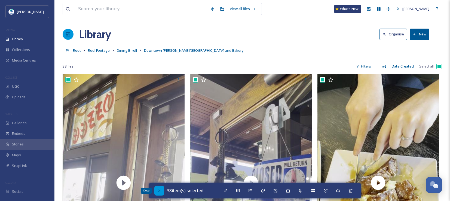
click at [158, 188] on div "Close" at bounding box center [159, 191] width 10 height 10
checkbox input "false"
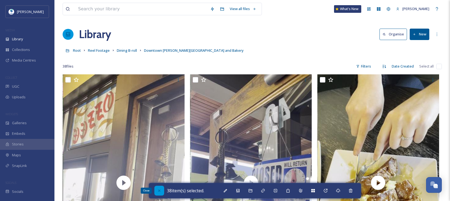
checkbox input "false"
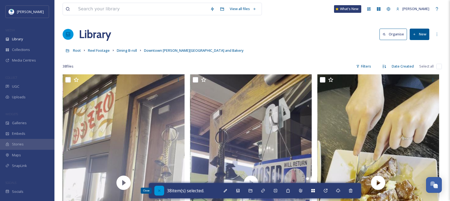
checkbox input "false"
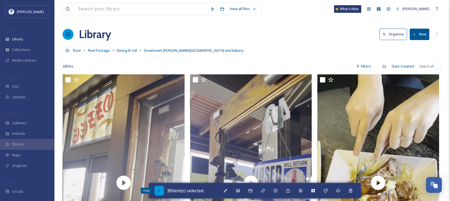
checkbox input "false"
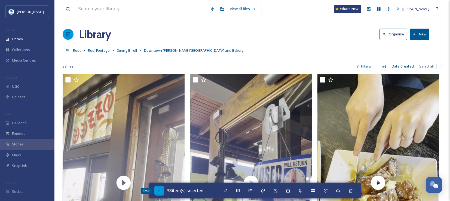
checkbox input "false"
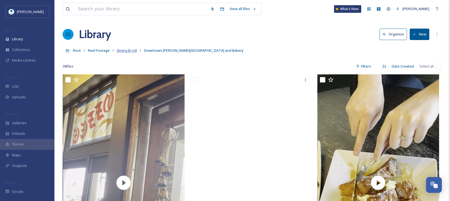
click at [124, 50] on span "Dining B-roll" at bounding box center [127, 50] width 20 height 5
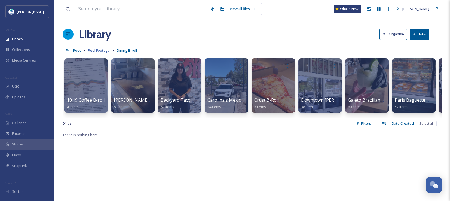
click at [93, 52] on span "Reel Footage" at bounding box center [99, 50] width 22 height 5
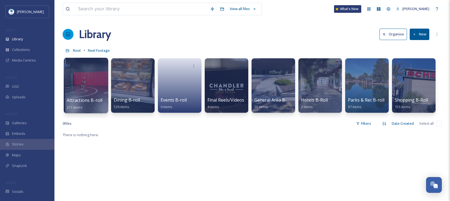
click at [94, 71] on div at bounding box center [86, 86] width 44 height 56
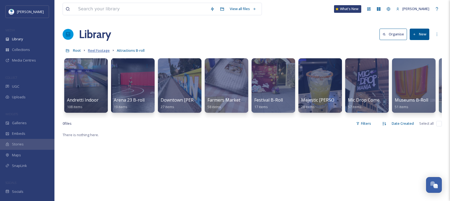
click at [96, 52] on span "Reel Footage" at bounding box center [99, 50] width 22 height 5
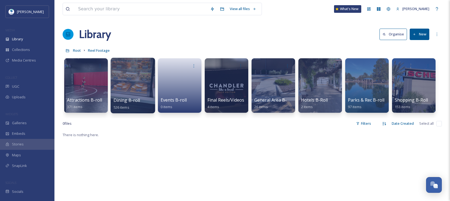
click at [124, 87] on div at bounding box center [132, 86] width 44 height 56
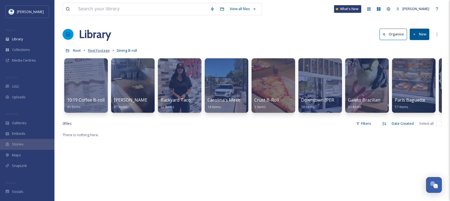
click at [99, 49] on span "Reel Footage" at bounding box center [99, 50] width 22 height 5
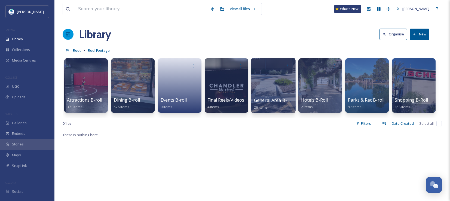
click at [263, 88] on div at bounding box center [273, 86] width 44 height 56
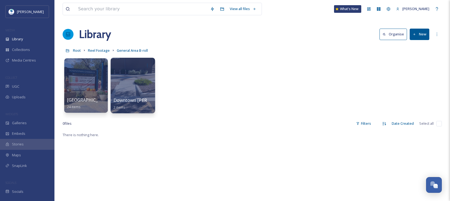
click at [131, 100] on span "Downtown Chandler General B-roll" at bounding box center [158, 100] width 90 height 6
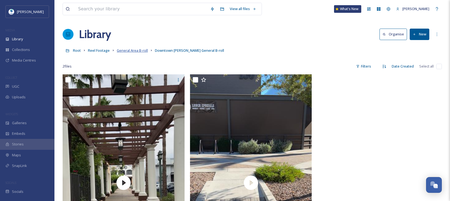
click at [125, 50] on span "General Area B-roll" at bounding box center [132, 50] width 31 height 5
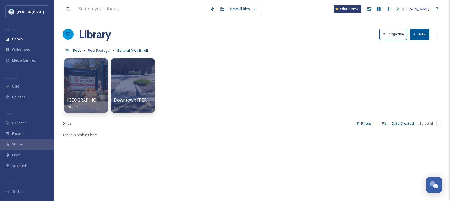
click at [97, 50] on span "Reel Footage" at bounding box center [99, 50] width 22 height 5
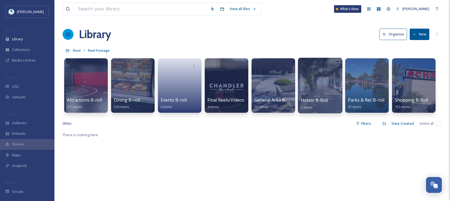
click at [328, 94] on div at bounding box center [320, 86] width 44 height 56
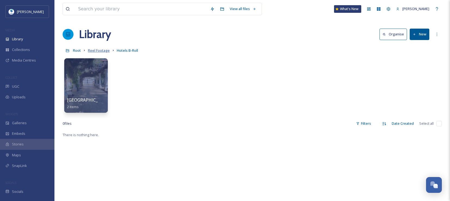
click at [94, 51] on span "Reel Footage" at bounding box center [99, 50] width 22 height 5
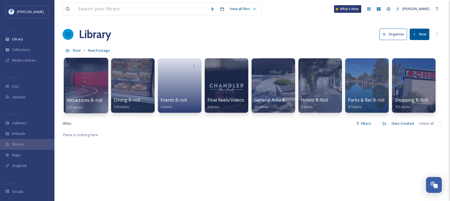
click at [98, 91] on div at bounding box center [86, 86] width 44 height 56
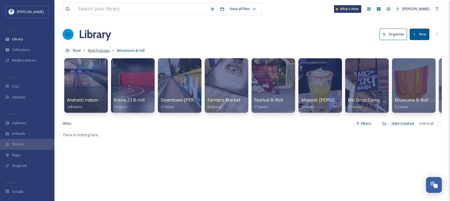
click at [95, 49] on span "Reel Footage" at bounding box center [99, 50] width 22 height 5
